Goal: Task Accomplishment & Management: Complete application form

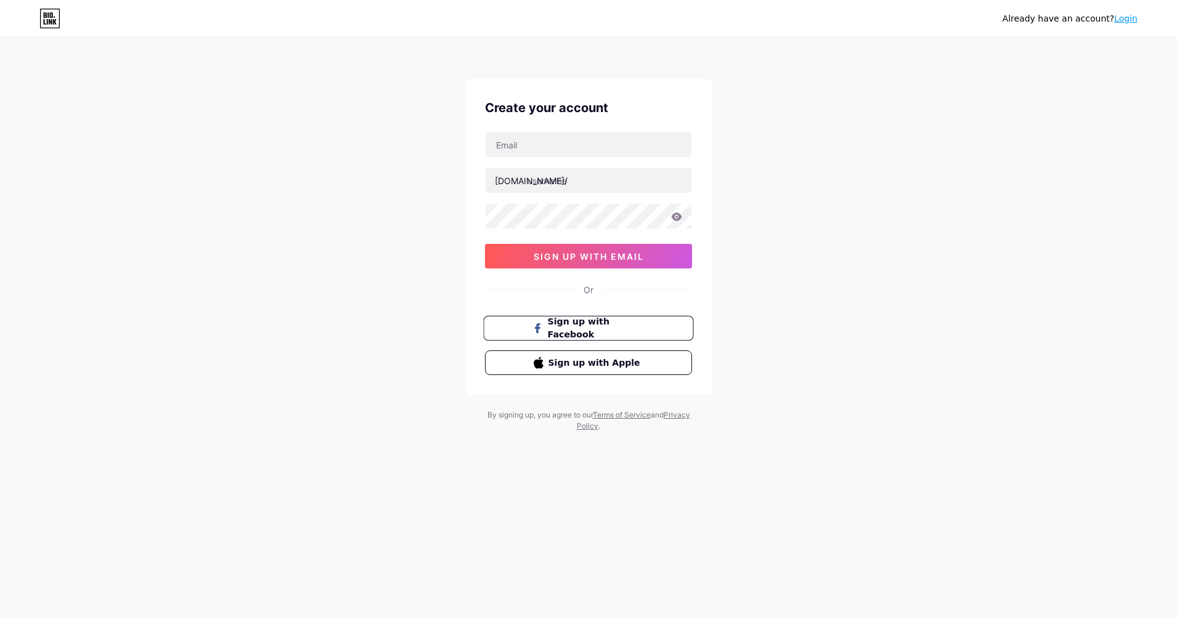
drag, startPoint x: 601, startPoint y: 334, endPoint x: 545, endPoint y: 339, distance: 56.3
click at [602, 334] on span "Sign up with Facebook" at bounding box center [596, 328] width 97 height 26
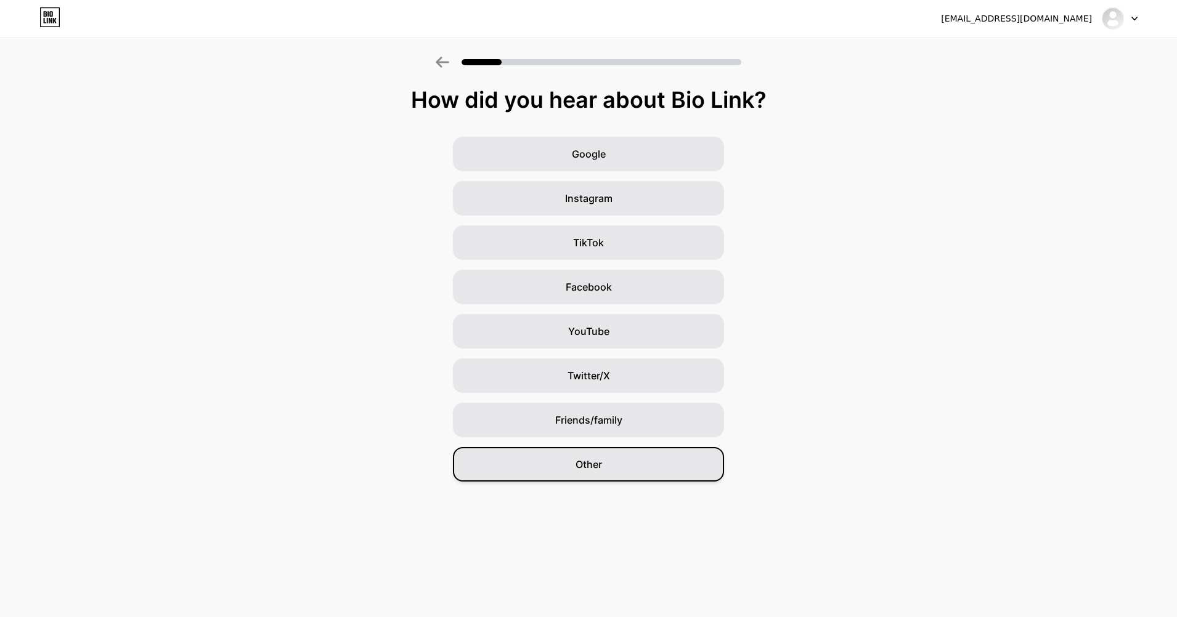
click at [601, 471] on span "Other" at bounding box center [588, 464] width 26 height 15
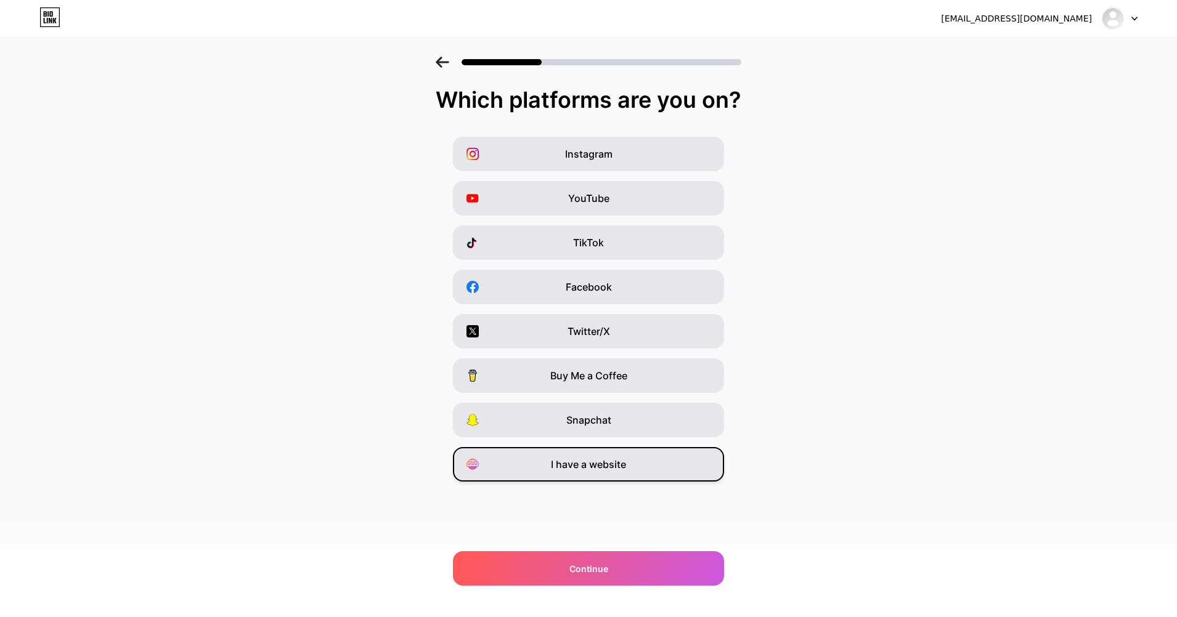
click at [606, 467] on span "I have a website" at bounding box center [588, 464] width 75 height 15
click at [593, 157] on span "Instagram" at bounding box center [588, 154] width 47 height 15
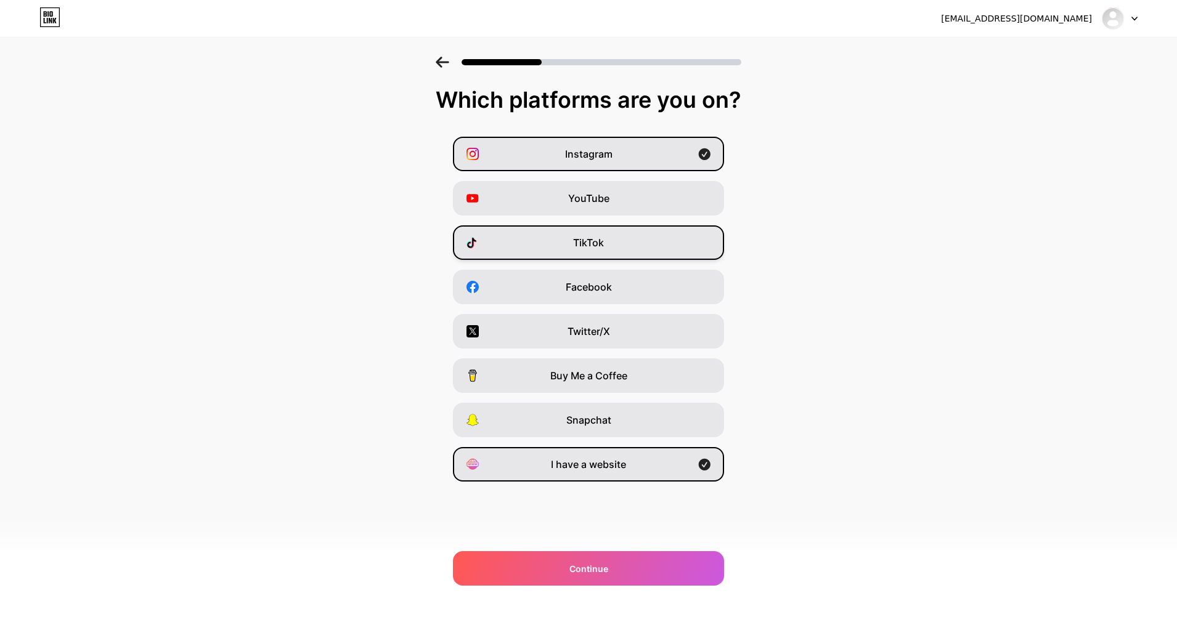
click at [587, 247] on span "TikTok" at bounding box center [588, 242] width 31 height 15
click at [583, 233] on div "TikTok" at bounding box center [588, 242] width 271 height 34
click at [569, 298] on div "Facebook" at bounding box center [588, 287] width 271 height 34
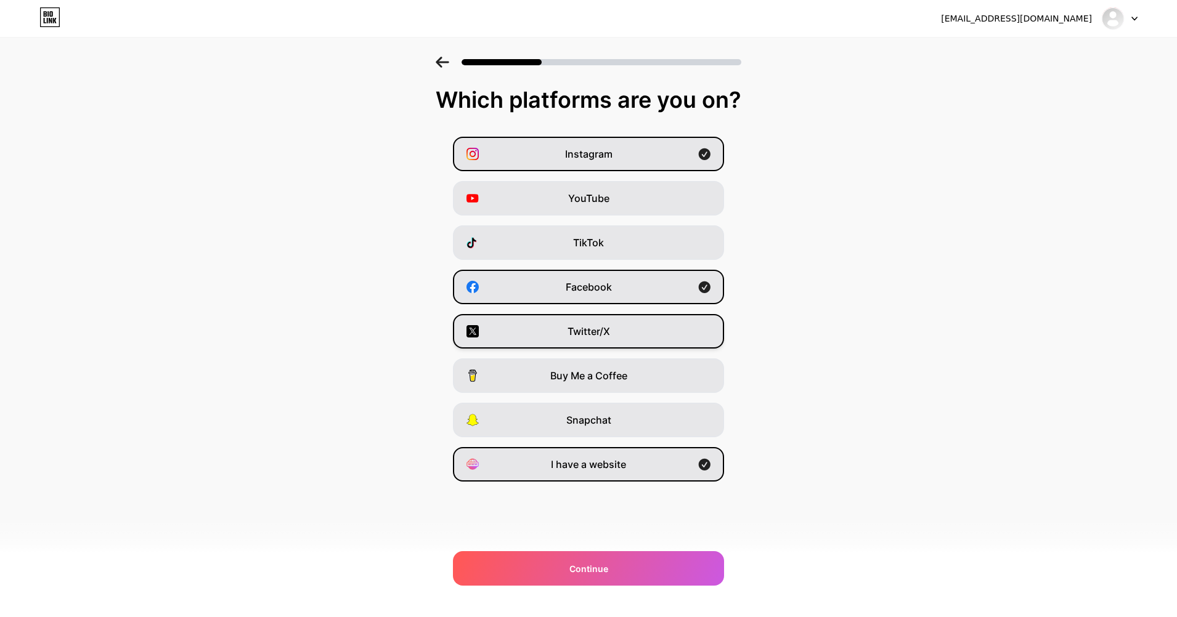
click at [565, 338] on div "Twitter/X" at bounding box center [588, 331] width 271 height 34
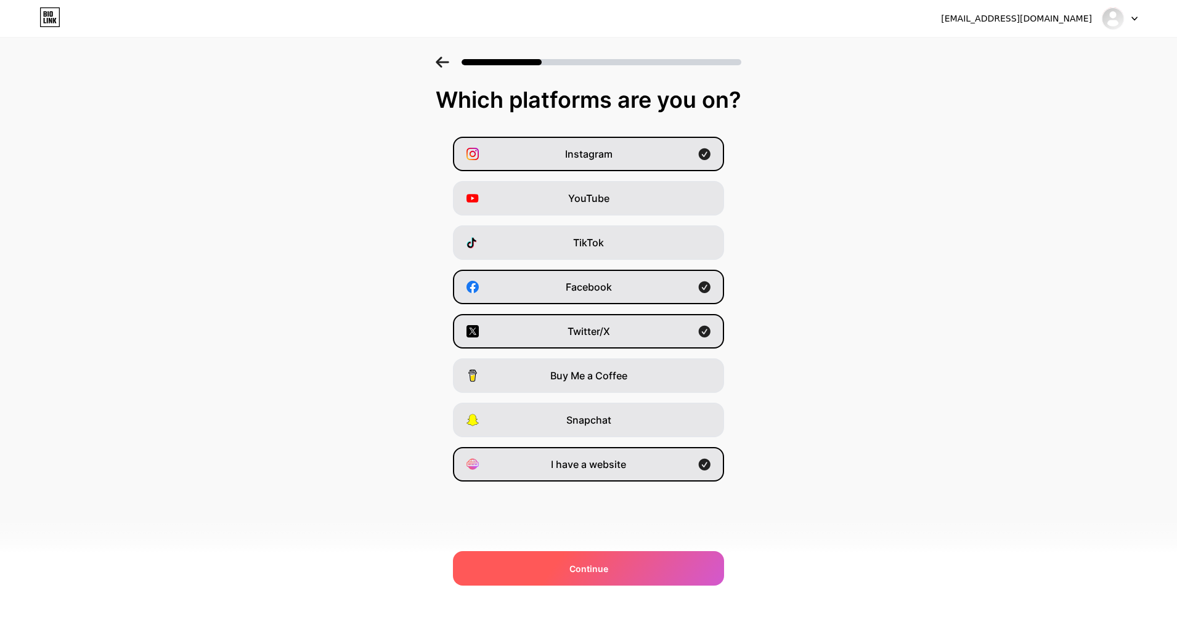
click at [612, 570] on div "Continue" at bounding box center [588, 568] width 271 height 34
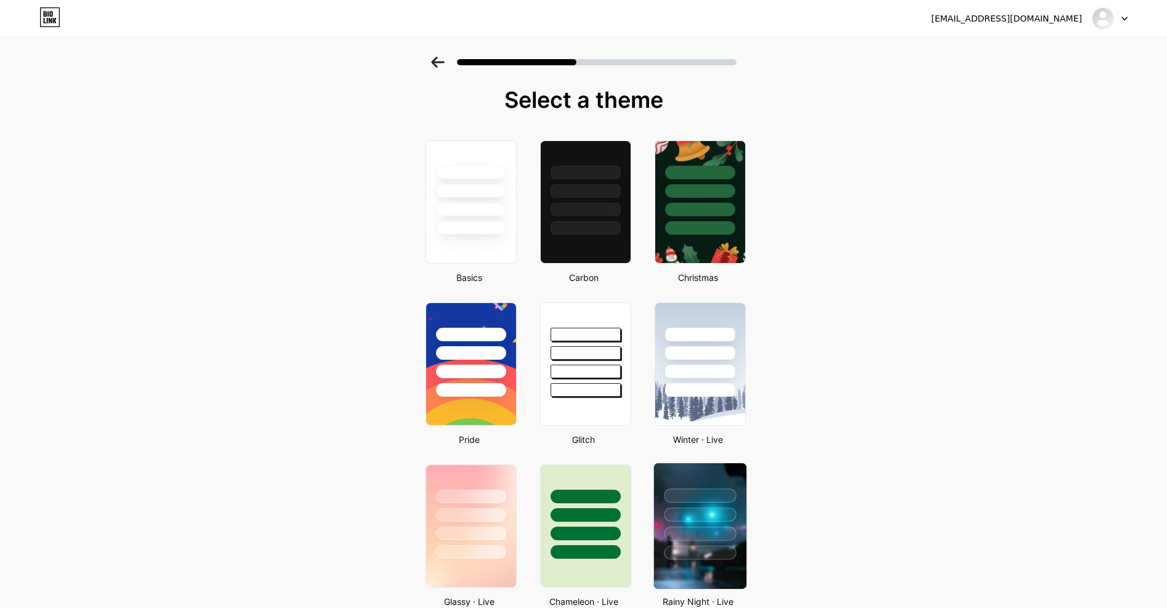
click at [707, 546] on div at bounding box center [700, 553] width 72 height 14
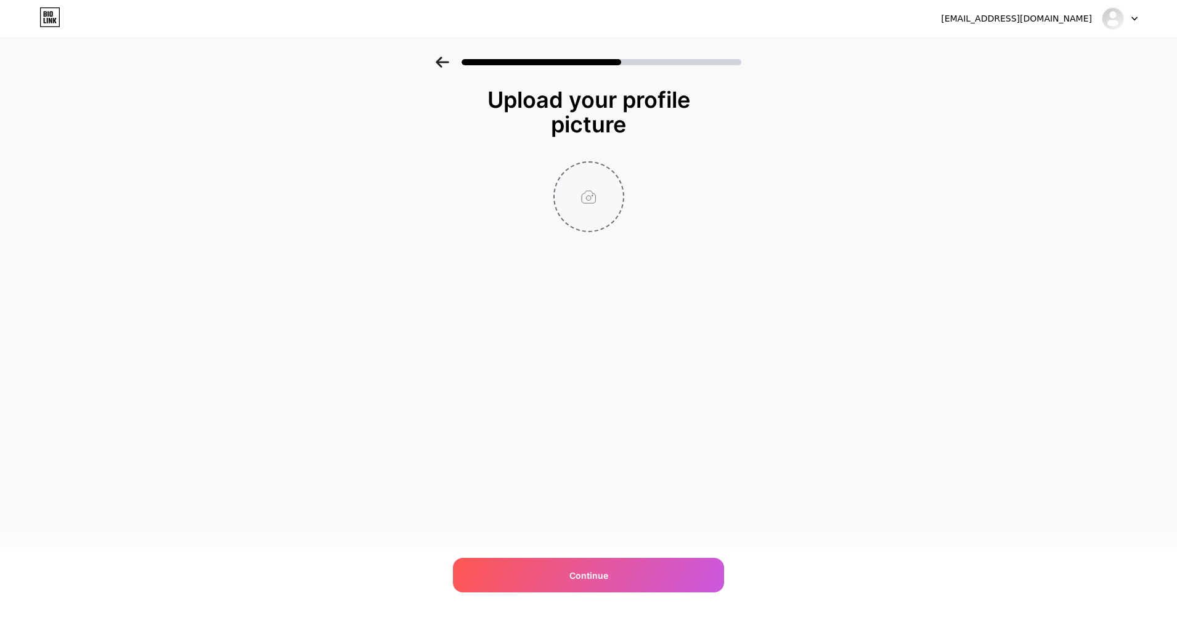
click at [589, 178] on input "file" at bounding box center [588, 197] width 68 height 68
type input "C:\fakepath\photo_2024-08-23_19-10-15.jpg"
click at [579, 556] on div "[EMAIL_ADDRESS][DOMAIN_NAME] Logout Link Copied Upload your profile picture Con…" at bounding box center [588, 308] width 1177 height 617
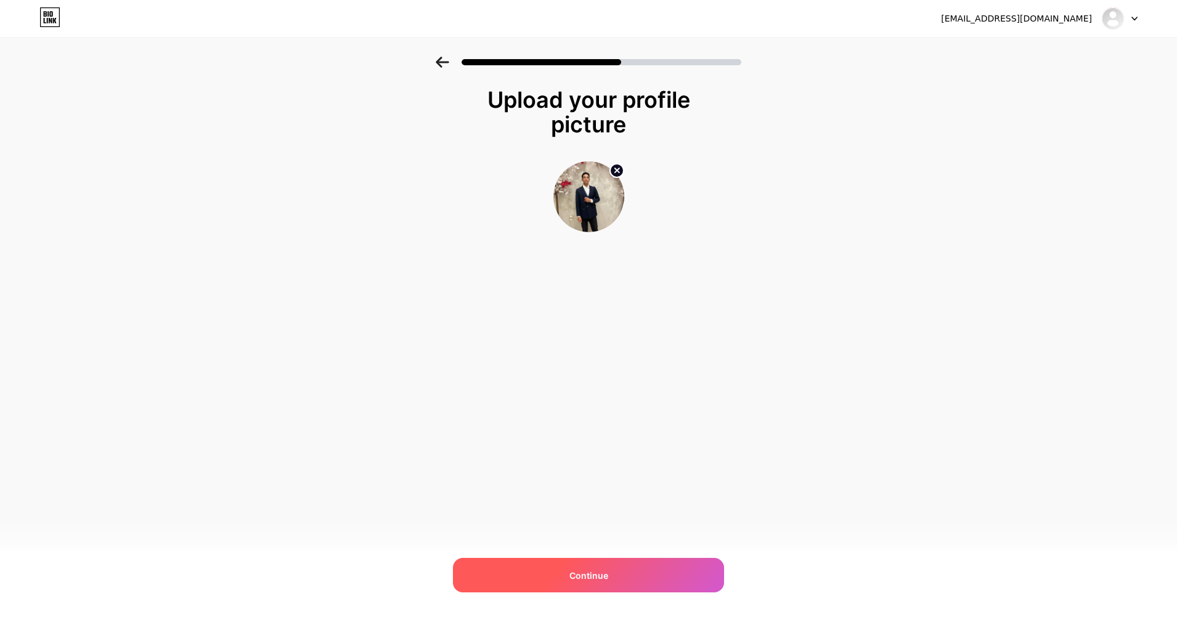
click at [580, 566] on div "Continue" at bounding box center [588, 575] width 271 height 34
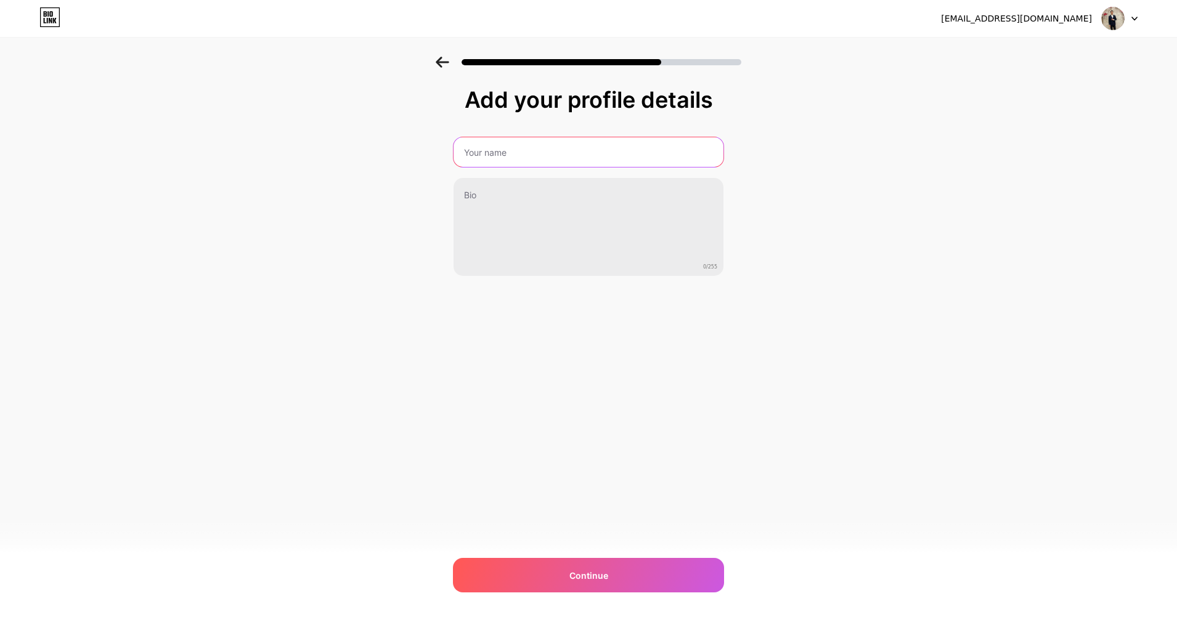
click at [512, 147] on input "text" at bounding box center [588, 152] width 270 height 30
type input "[PERSON_NAME]"
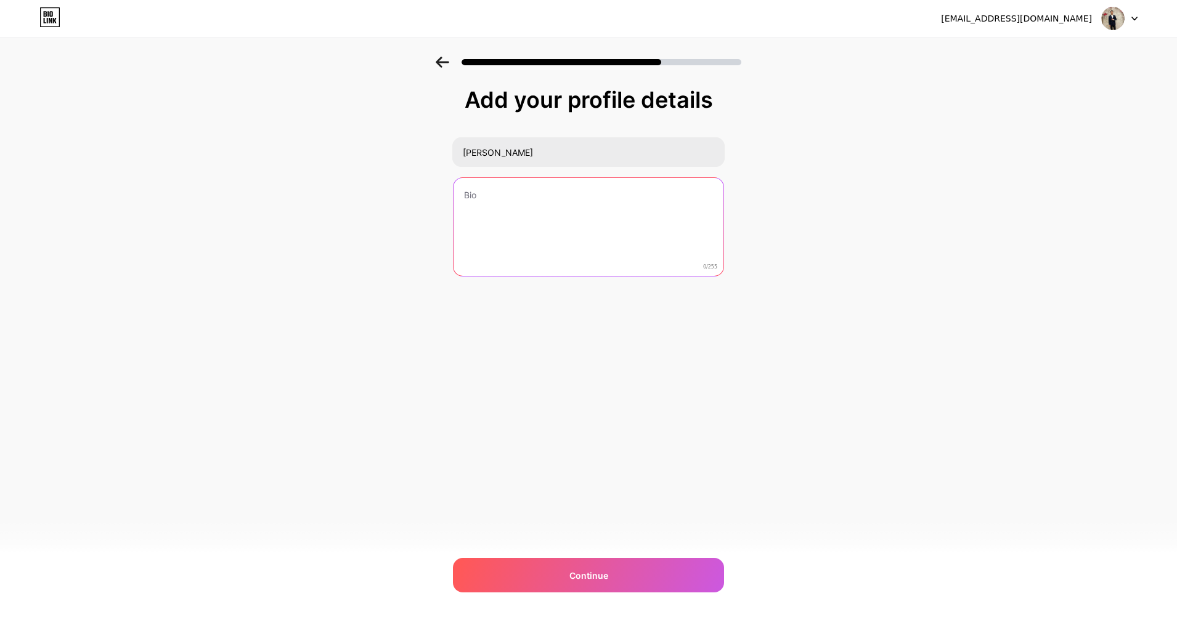
click at [505, 196] on textarea at bounding box center [588, 227] width 270 height 99
paste textarea "An AI expert with a strong foundation in computer vision, robotics, and data sc…"
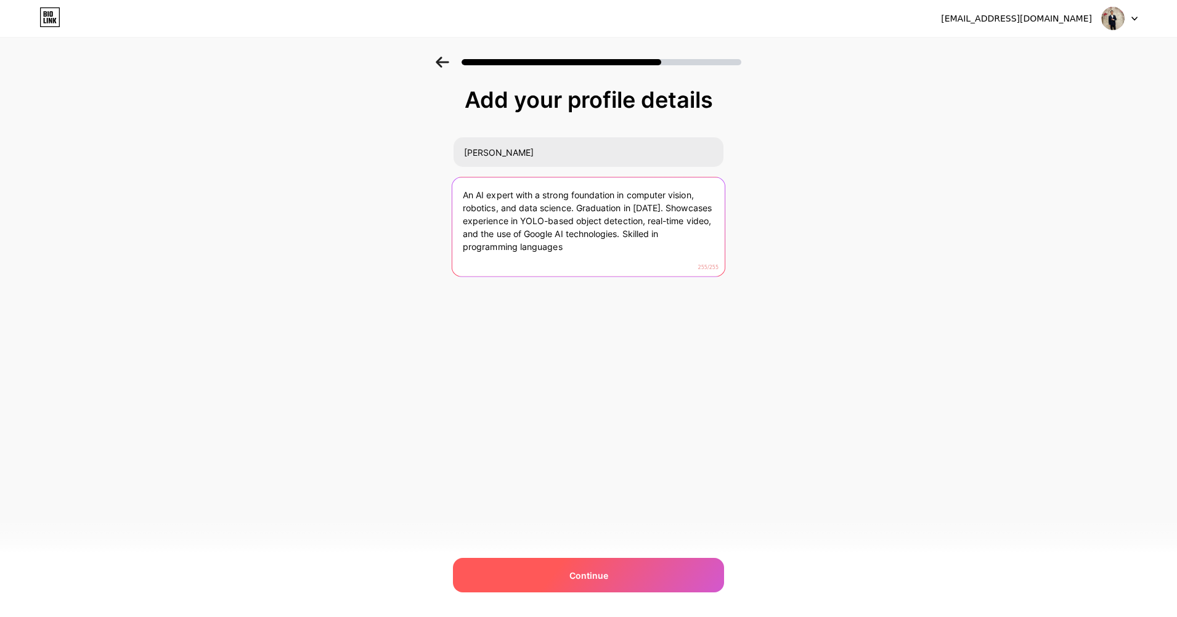
type textarea "An AI expert with a strong foundation in computer vision, robotics, and data sc…"
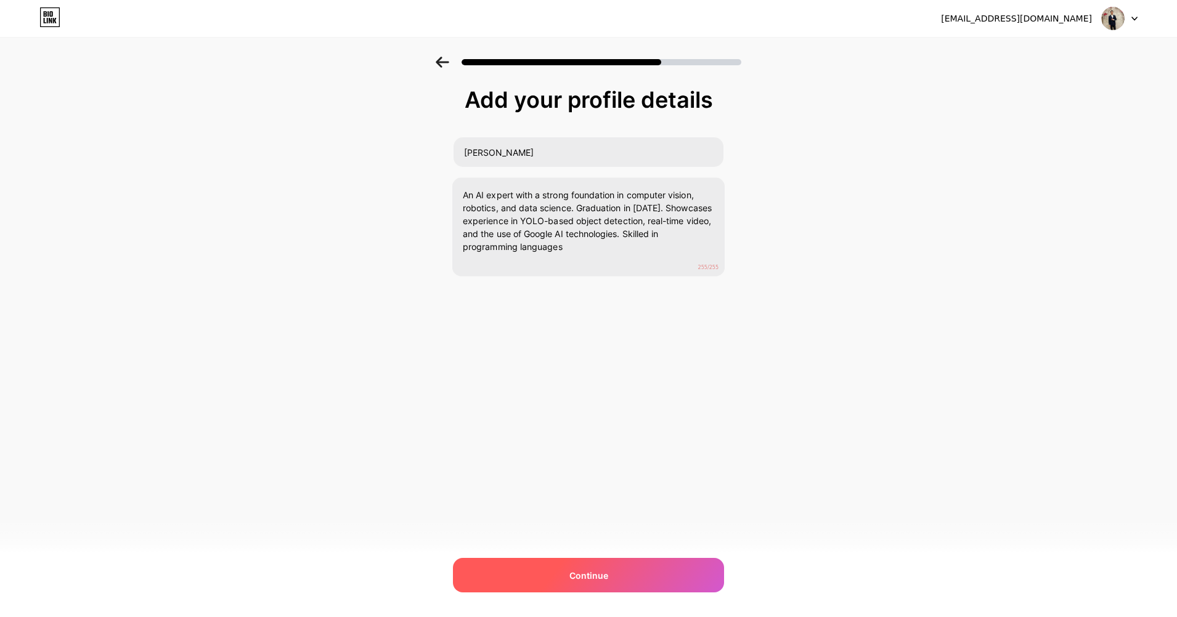
click at [588, 570] on span "Continue" at bounding box center [588, 575] width 39 height 13
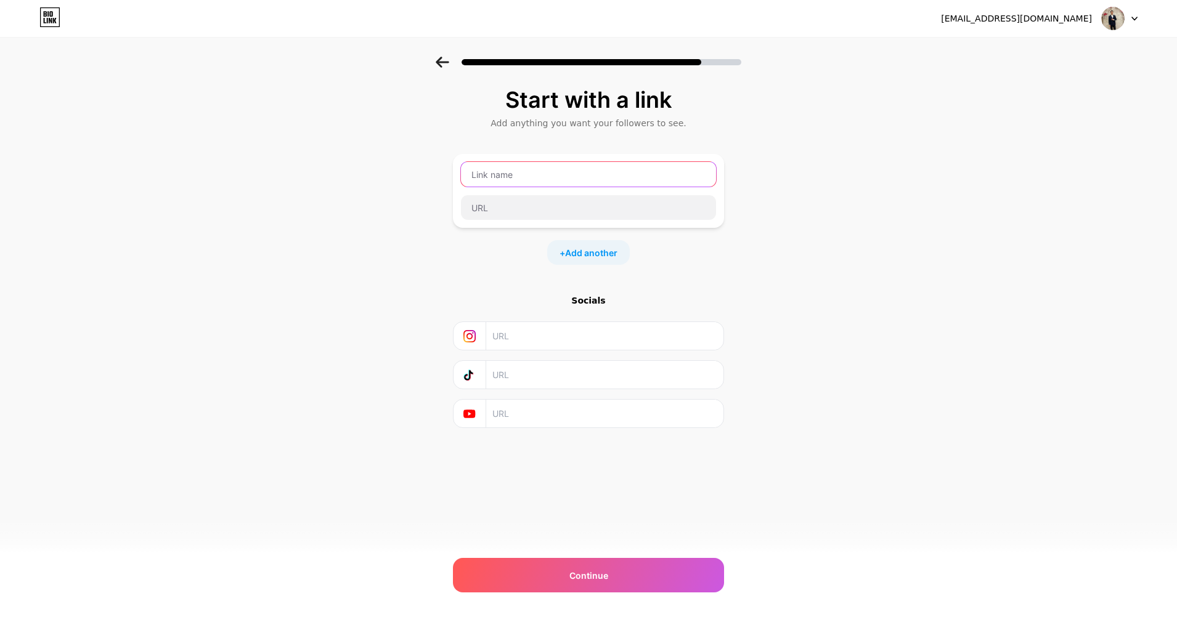
click at [525, 183] on input "text" at bounding box center [588, 174] width 255 height 25
click at [530, 174] on input "text" at bounding box center [588, 174] width 255 height 25
paste input "[PERSON_NAME][DOMAIN_NAME]"
paste input "[URL][PERSON_NAME][DOMAIN_NAME]"
type input "[URL][PERSON_NAME][DOMAIN_NAME]"
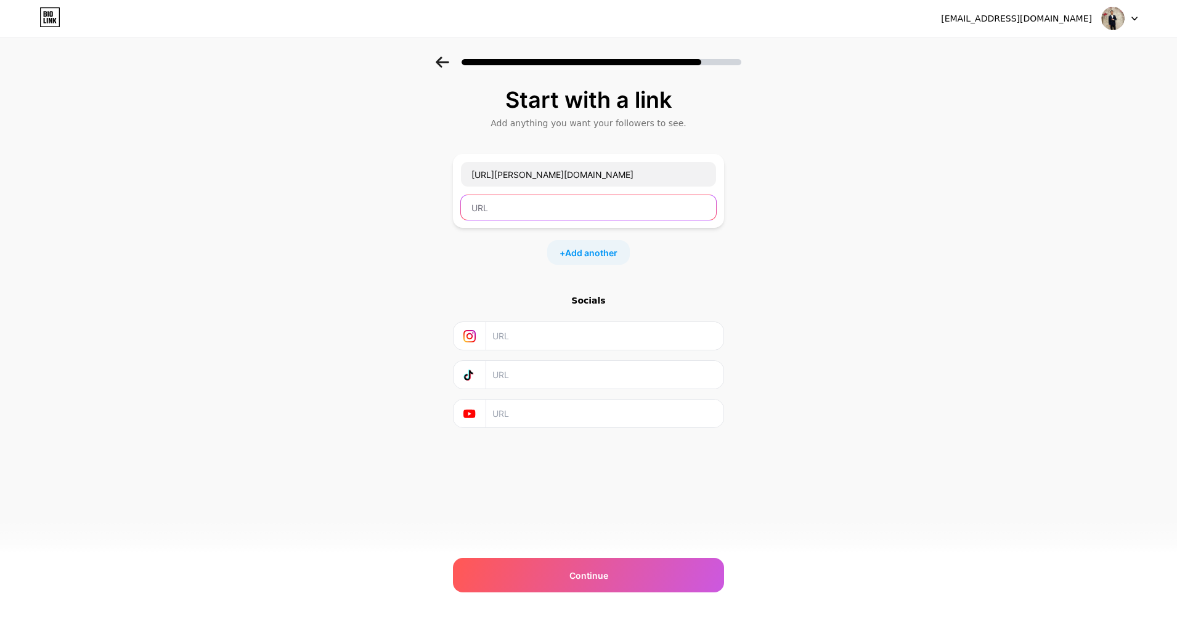
click at [545, 209] on input "text" at bounding box center [588, 207] width 255 height 25
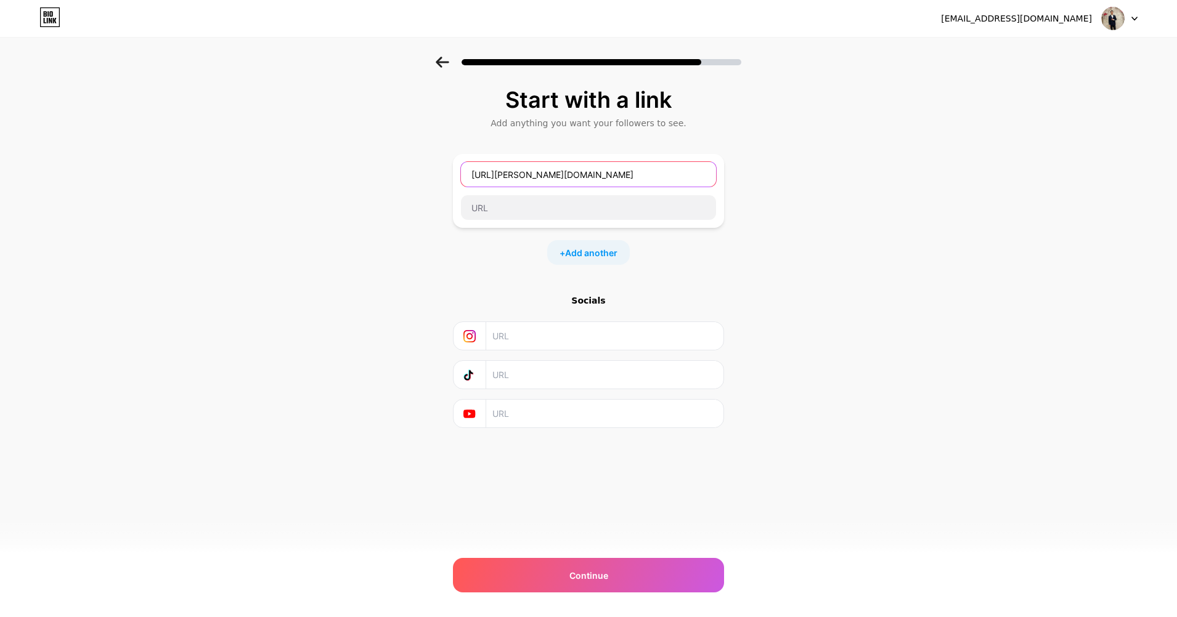
click at [600, 178] on input "[URL][PERSON_NAME][DOMAIN_NAME]" at bounding box center [588, 174] width 255 height 25
click at [562, 208] on input "text" at bounding box center [588, 207] width 255 height 25
paste input "[URL][PERSON_NAME][DOMAIN_NAME]"
type input "[URL][PERSON_NAME][DOMAIN_NAME]"
click at [539, 180] on input "text" at bounding box center [588, 174] width 255 height 25
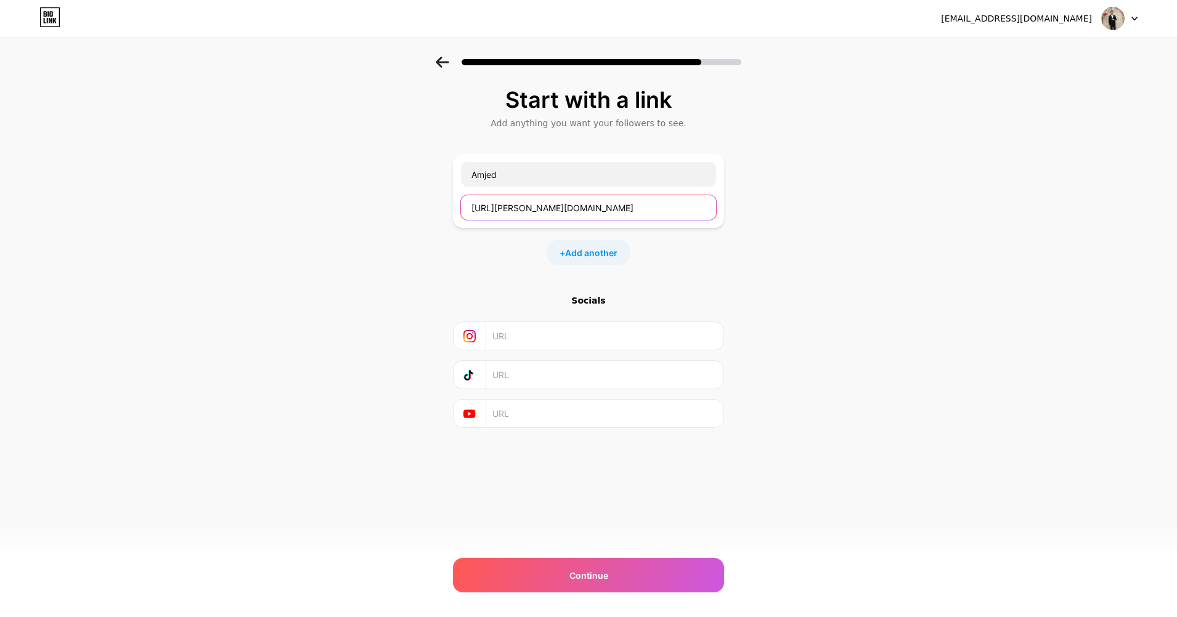
drag, startPoint x: 501, startPoint y: 209, endPoint x: 576, endPoint y: 206, distance: 75.2
click at [576, 206] on input "[URL][PERSON_NAME][DOMAIN_NAME]" at bounding box center [588, 207] width 255 height 25
click at [519, 173] on input "Amjed" at bounding box center [588, 174] width 255 height 25
paste input "[PERSON_NAME].web"
click at [495, 176] on input "[PERSON_NAME] web" at bounding box center [588, 174] width 255 height 25
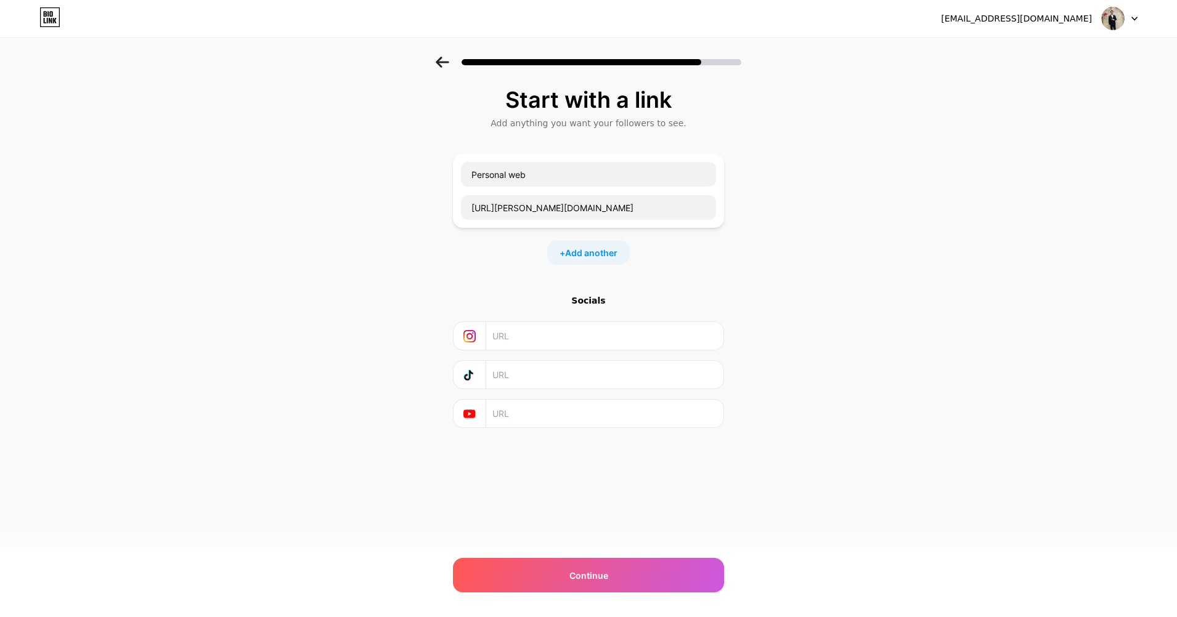
click at [561, 158] on div "Personal web [URL][PERSON_NAME][DOMAIN_NAME]" at bounding box center [588, 191] width 271 height 74
click at [548, 177] on input "Personal web" at bounding box center [588, 174] width 255 height 25
click at [509, 177] on input "Personal web" at bounding box center [588, 174] width 255 height 25
type input "Personal Web"
click at [591, 253] on span "Add another" at bounding box center [591, 252] width 52 height 13
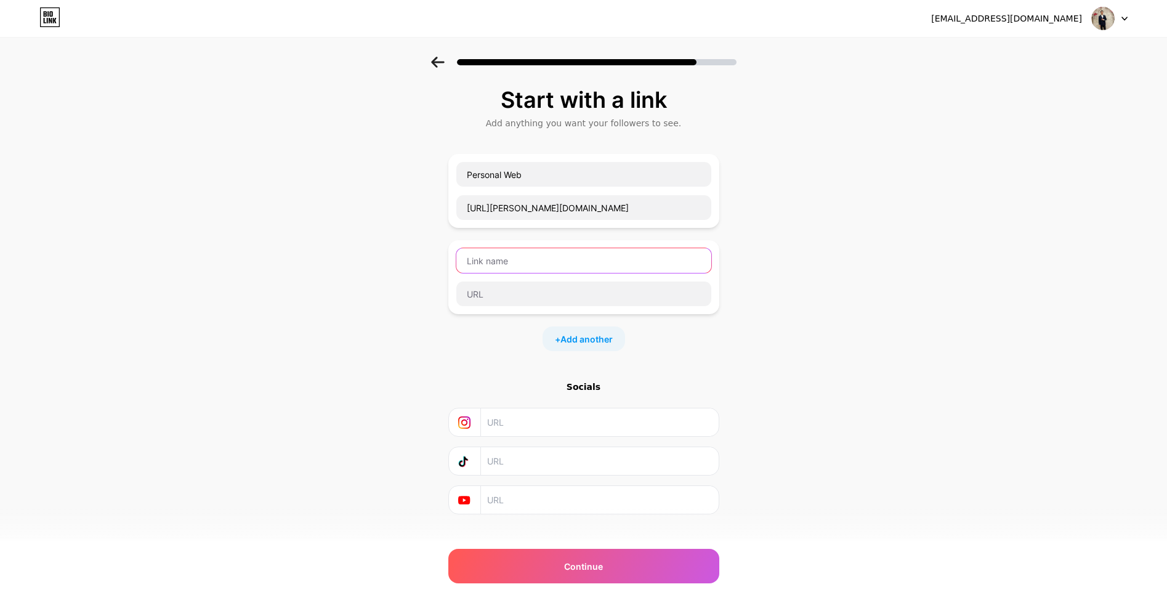
click at [542, 265] on input "text" at bounding box center [583, 260] width 255 height 25
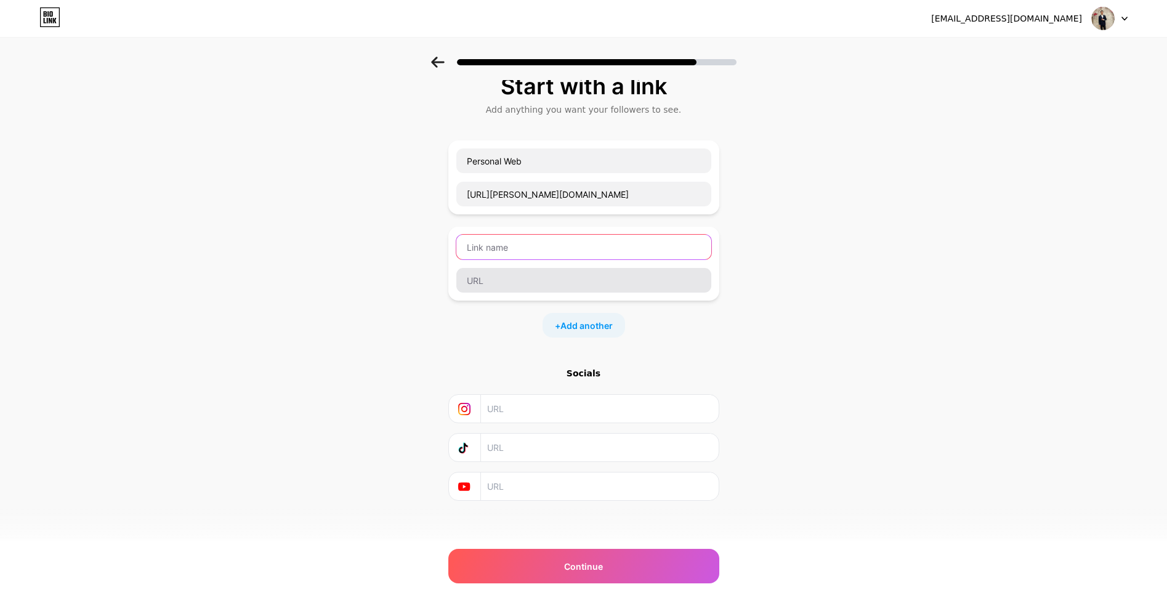
scroll to position [17, 0]
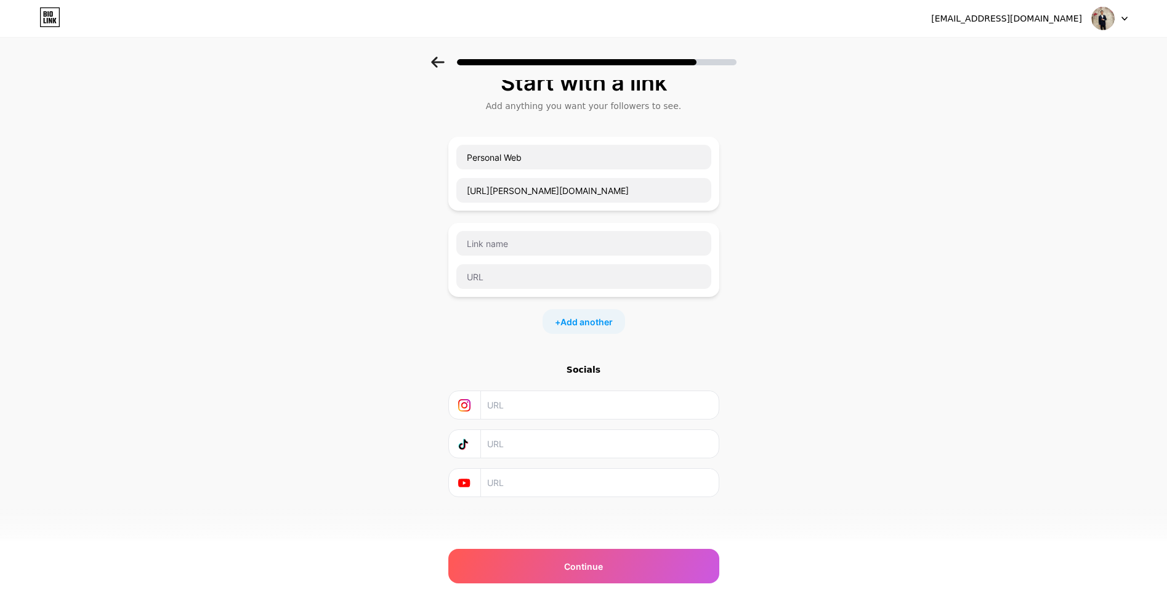
click at [541, 393] on input "text" at bounding box center [599, 405] width 224 height 28
click at [595, 327] on span "Add another" at bounding box center [587, 321] width 52 height 13
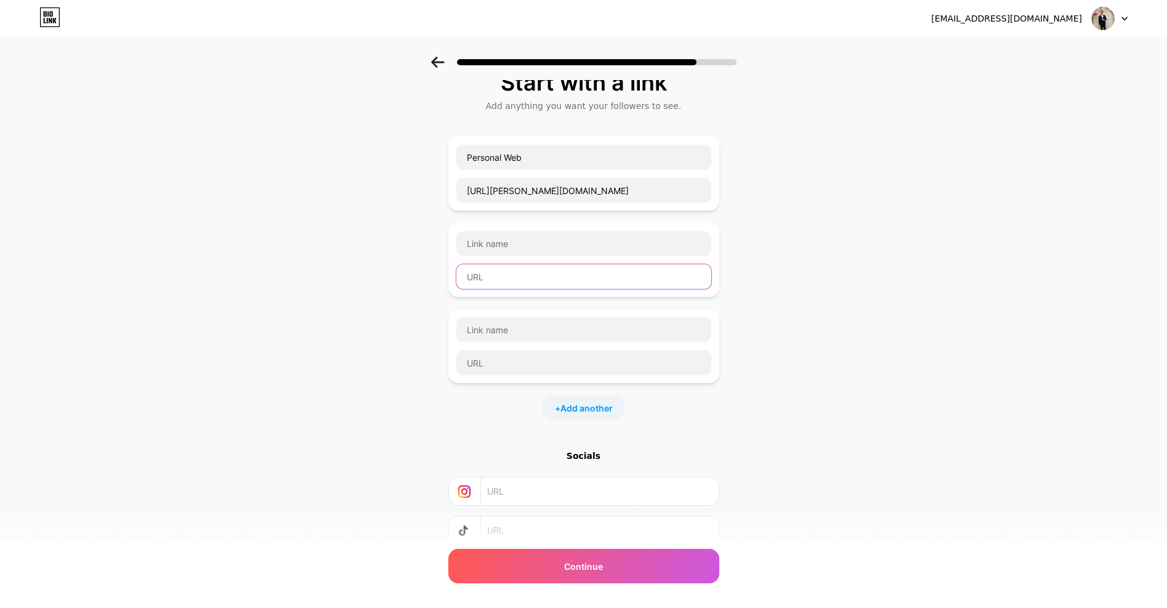
click at [489, 286] on input "text" at bounding box center [583, 276] width 255 height 25
paste input "[URL][DOMAIN_NAME]"
type input "[URL][DOMAIN_NAME]"
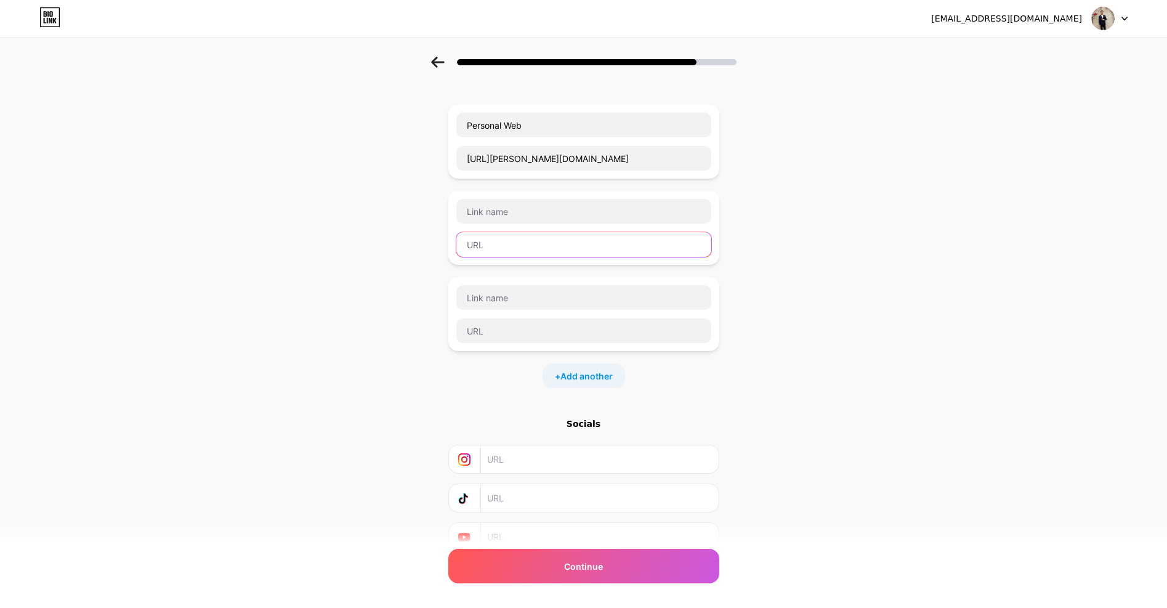
scroll to position [0, 0]
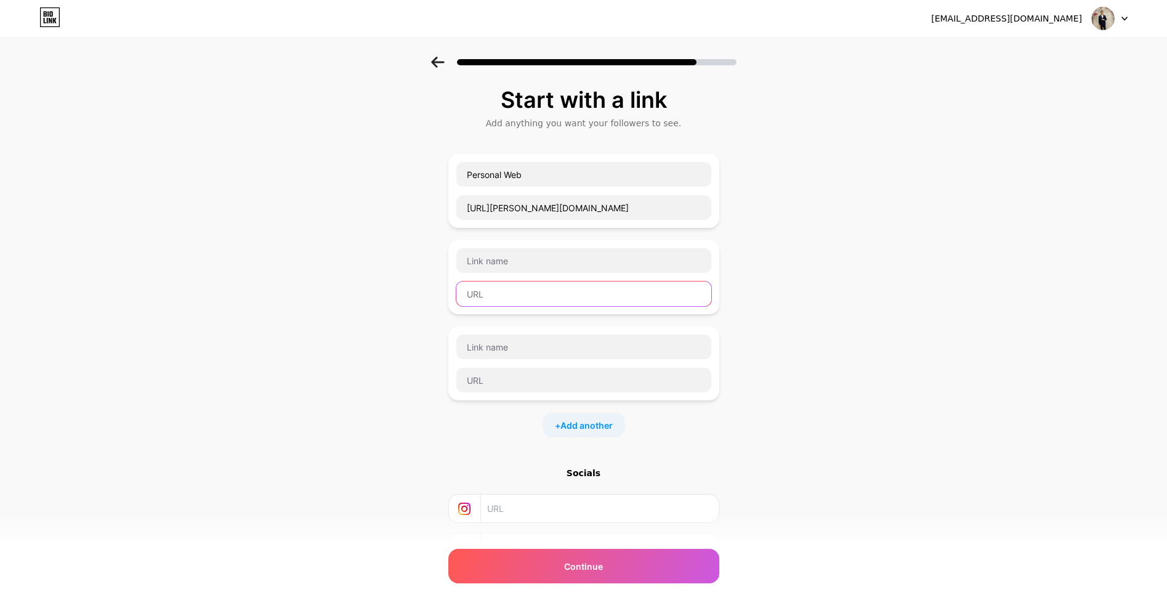
click at [519, 298] on input "text" at bounding box center [583, 294] width 255 height 25
paste input "[URL][DOMAIN_NAME]"
type input "[URL][DOMAIN_NAME]"
click at [492, 269] on input "text" at bounding box center [583, 260] width 255 height 25
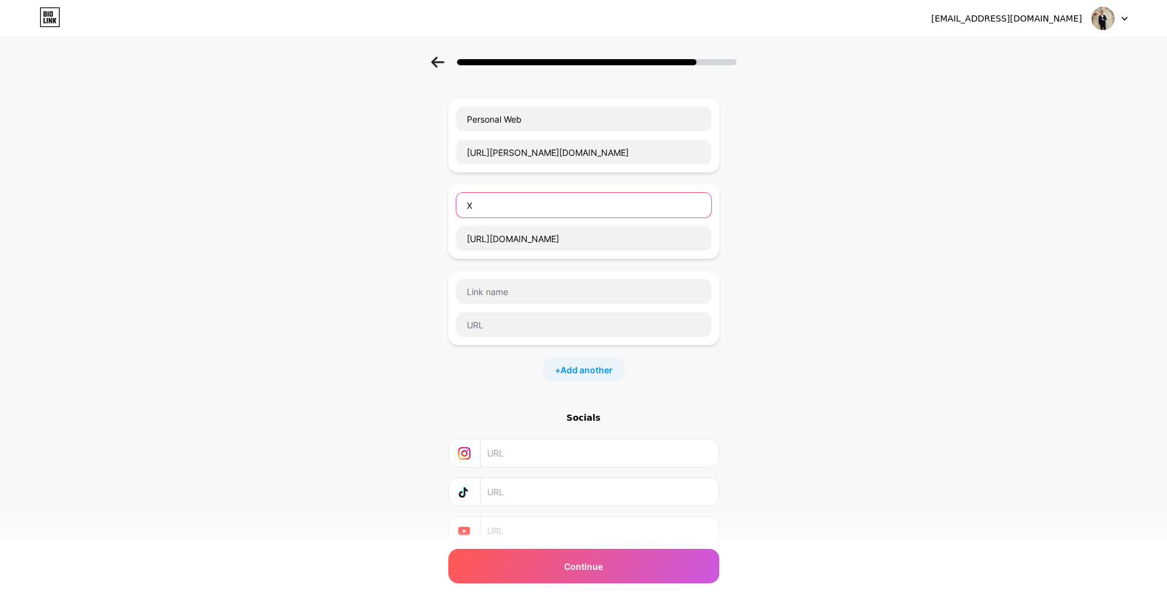
scroll to position [103, 0]
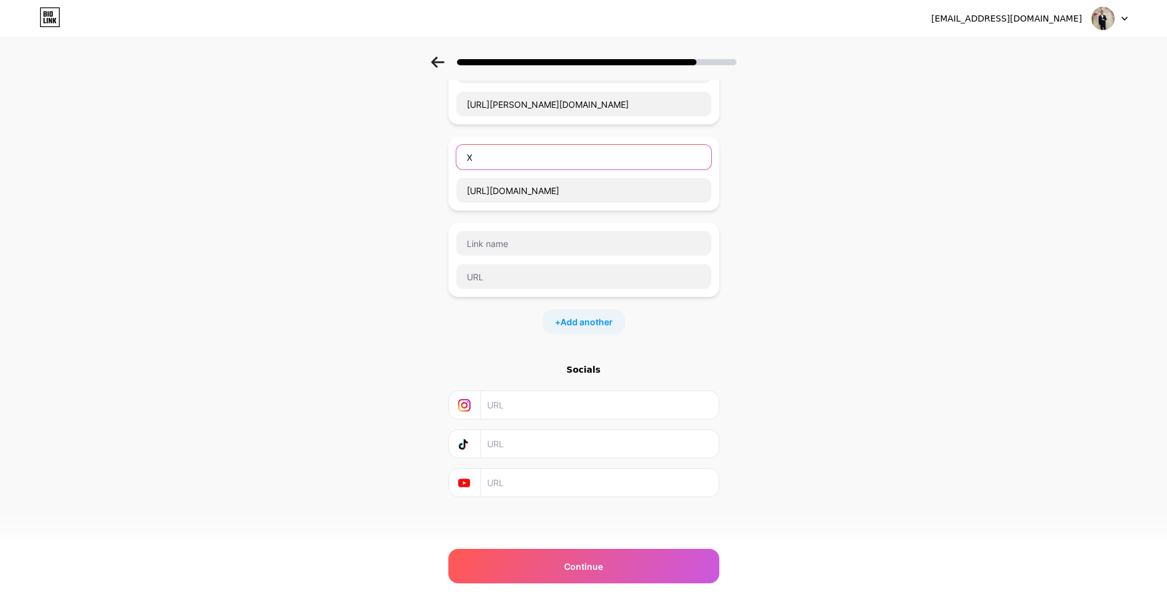
type input "X"
click at [545, 403] on input "text" at bounding box center [599, 405] width 224 height 28
paste input "[URL][DOMAIN_NAME]"
type input "[URL][DOMAIN_NAME]"
click at [548, 449] on input "text" at bounding box center [599, 444] width 224 height 28
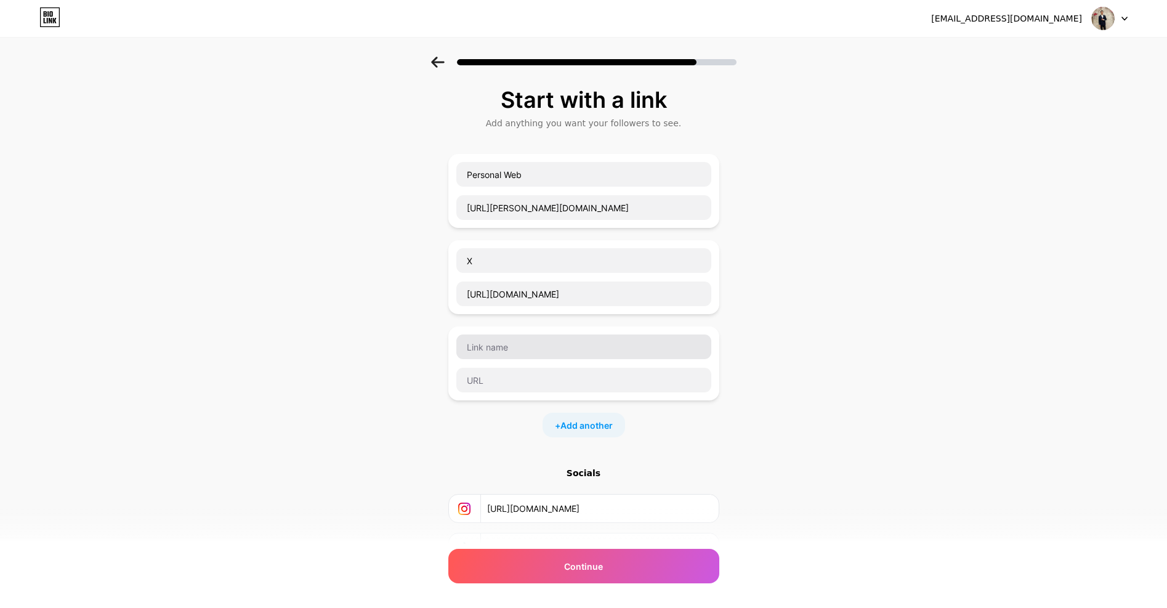
scroll to position [62, 0]
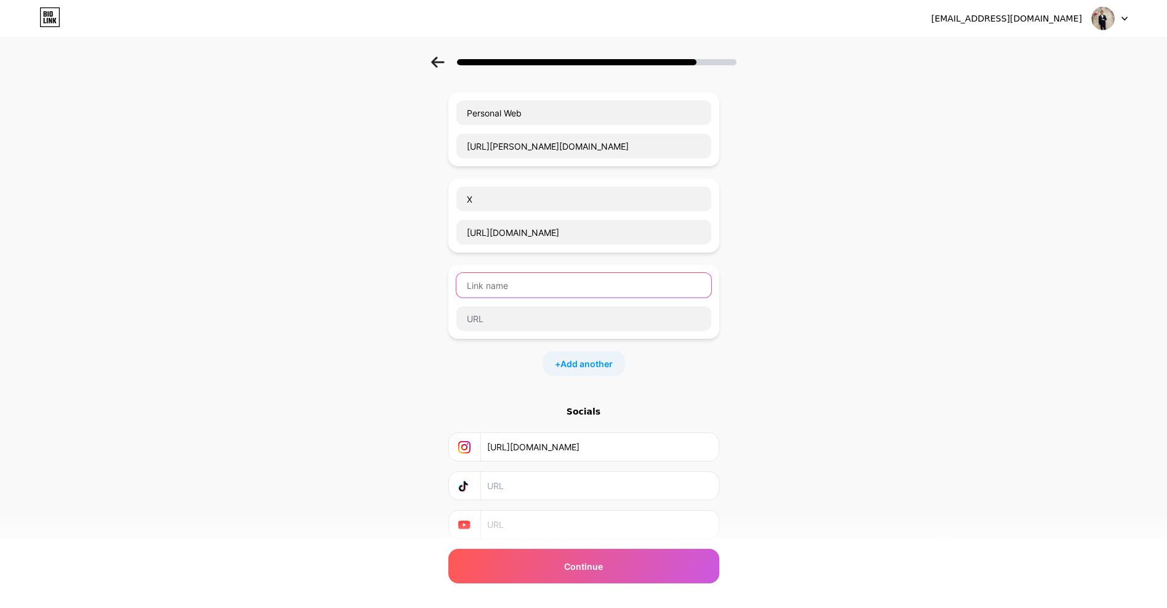
click at [501, 283] on input "text" at bounding box center [583, 285] width 255 height 25
paste input "facebook"
drag, startPoint x: 476, startPoint y: 285, endPoint x: 468, endPoint y: 284, distance: 8.0
click at [468, 284] on input "facebook" at bounding box center [583, 285] width 255 height 25
type input "Facebook"
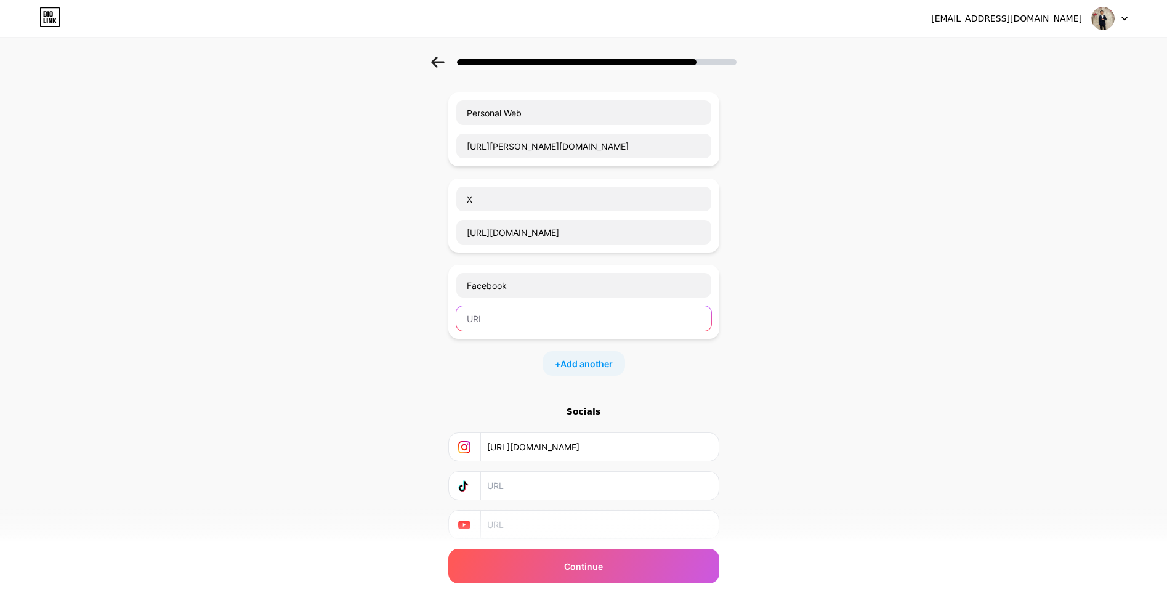
click at [503, 315] on input "text" at bounding box center [583, 318] width 255 height 25
paste input "[URL][DOMAIN_NAME]"
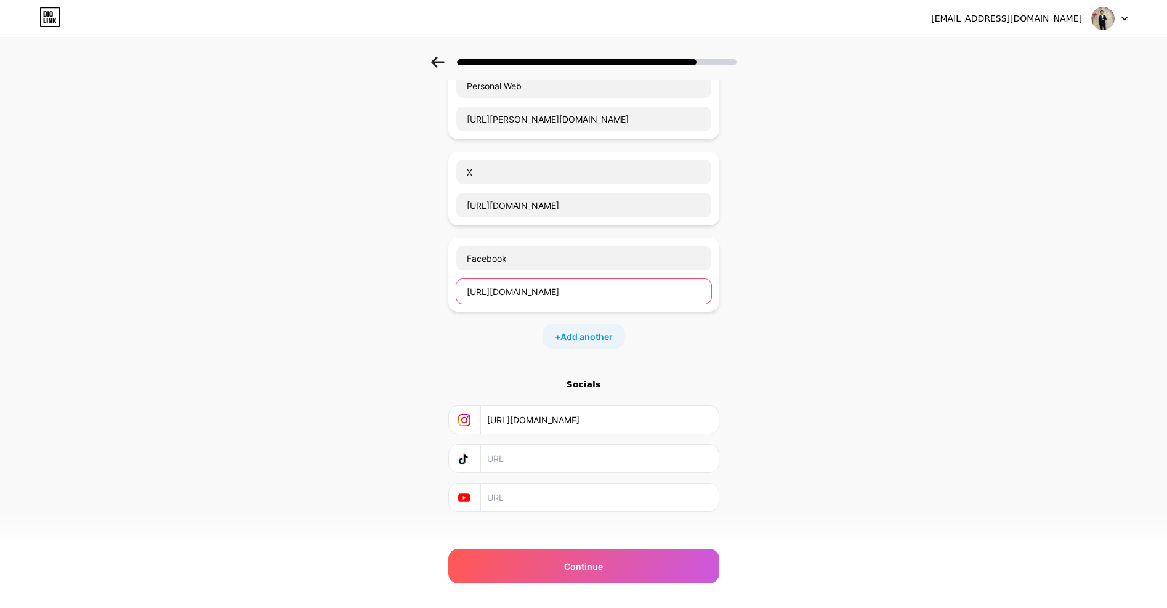
scroll to position [103, 0]
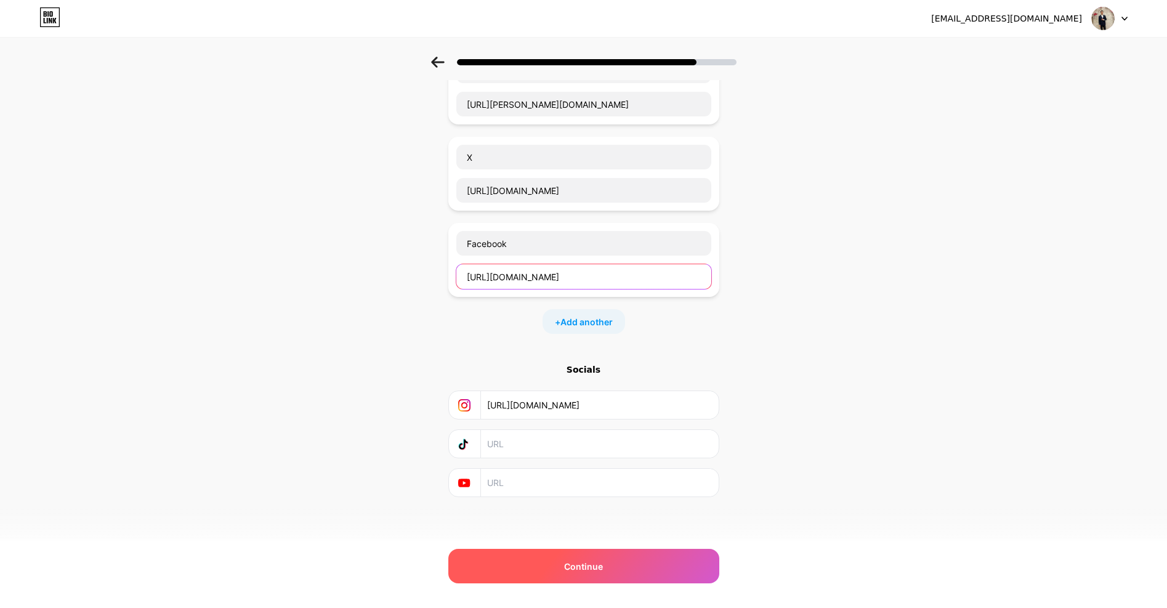
type input "[URL][DOMAIN_NAME]"
click at [598, 562] on span "Continue" at bounding box center [583, 566] width 39 height 13
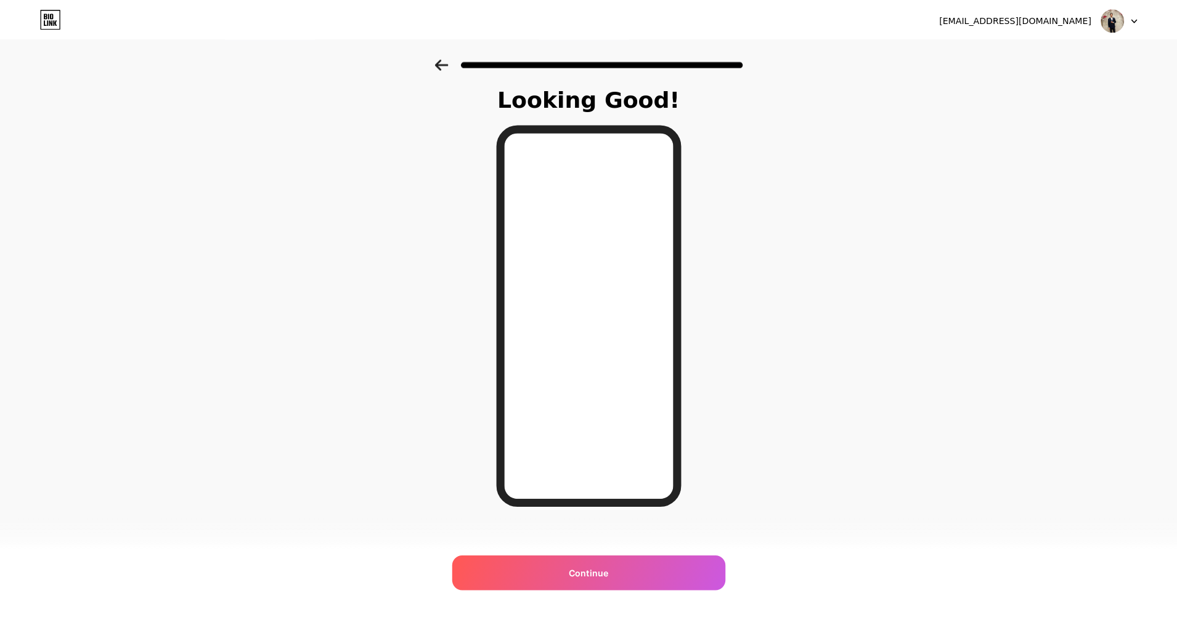
scroll to position [0, 0]
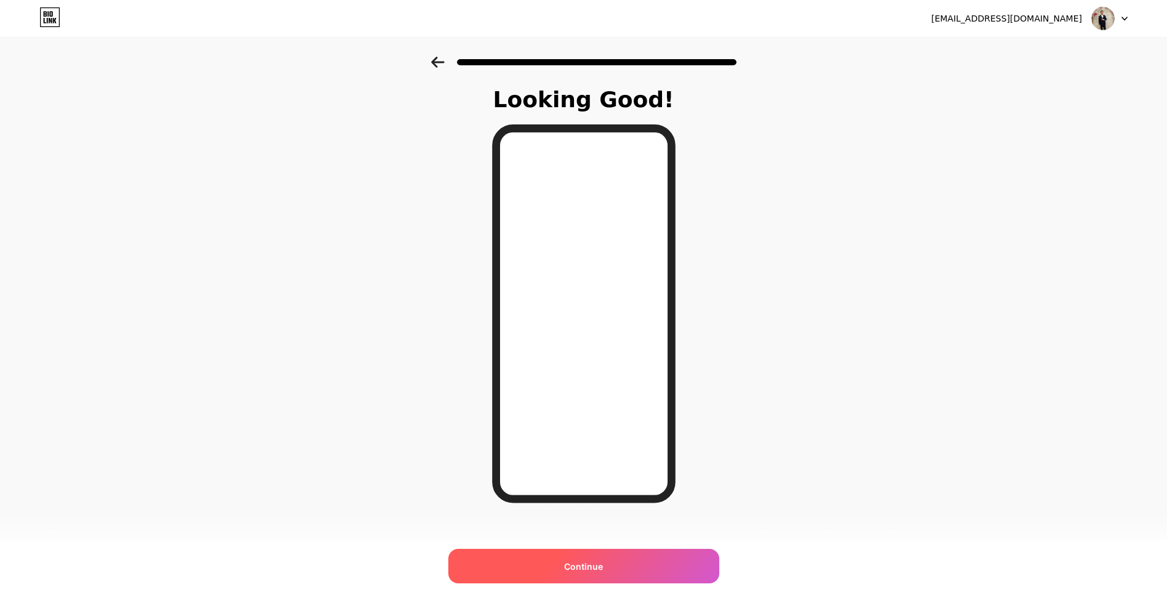
click at [619, 565] on div "Continue" at bounding box center [583, 566] width 271 height 34
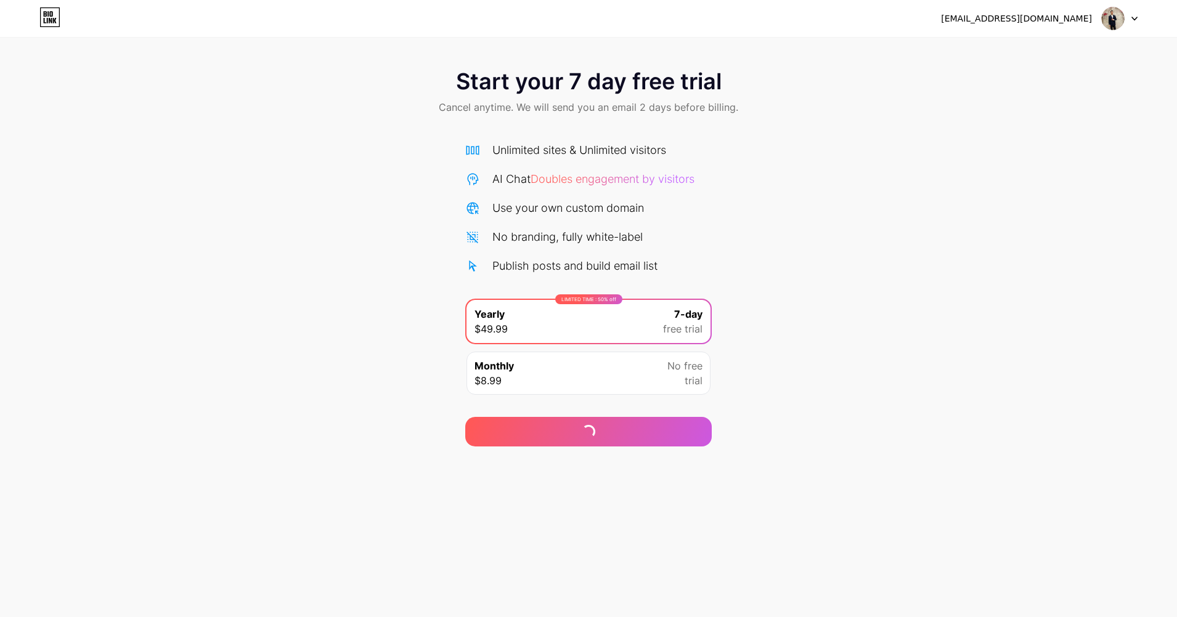
click at [554, 203] on div "Use your own custom domain" at bounding box center [568, 208] width 152 height 17
